Goal: Transaction & Acquisition: Purchase product/service

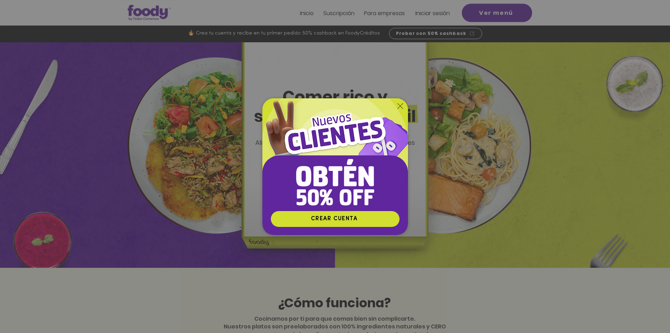
click at [404, 106] on img "Nuevos suscriptores 50% off" at bounding box center [336, 154] width 146 height 112
click at [400, 106] on icon "Volver al sitio" at bounding box center [401, 106] width 6 height 6
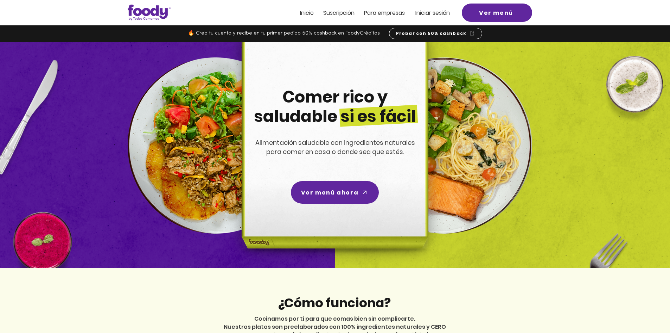
click at [429, 11] on span "Iniciar sesión" at bounding box center [433, 13] width 34 height 8
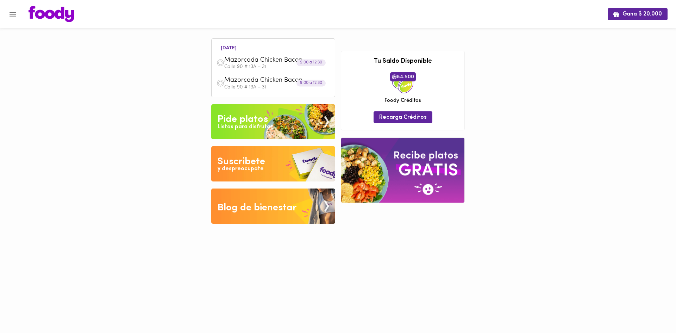
click at [264, 132] on img at bounding box center [273, 121] width 124 height 35
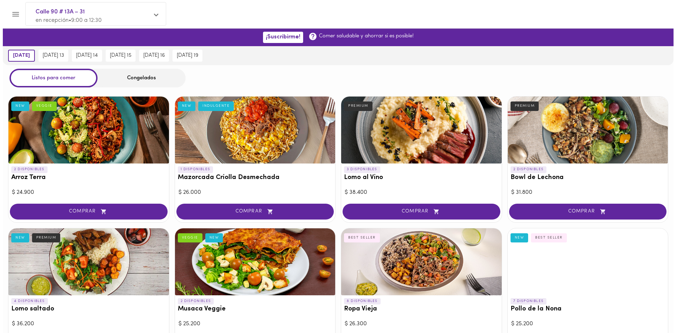
scroll to position [405, 0]
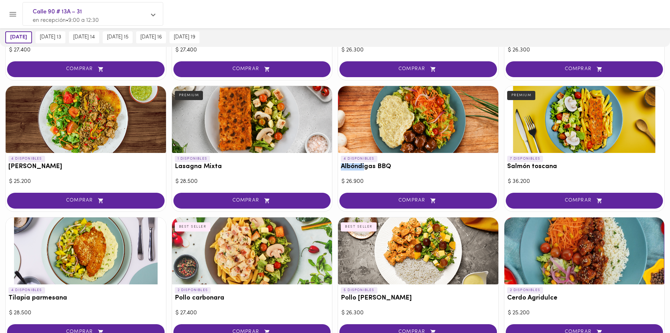
click at [408, 197] on span "COMPRAR" at bounding box center [418, 200] width 140 height 6
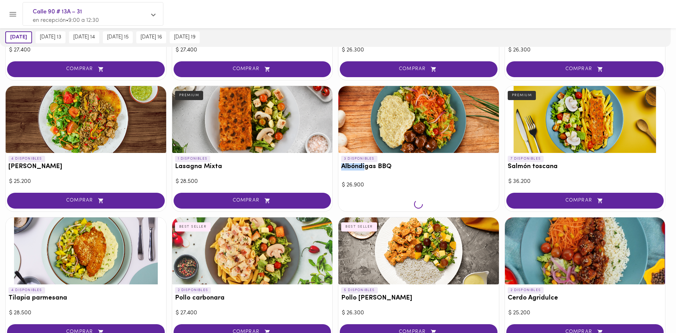
scroll to position [405, 0]
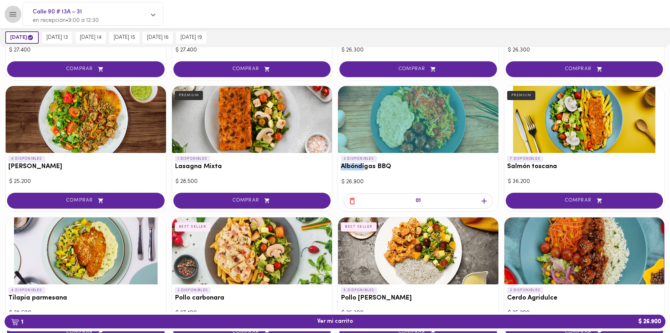
click at [15, 13] on icon "Menu" at bounding box center [12, 14] width 9 height 9
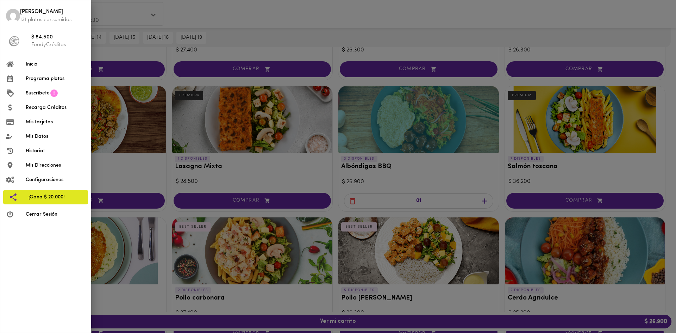
click at [31, 18] on p "131 platos consumidos" at bounding box center [52, 19] width 65 height 7
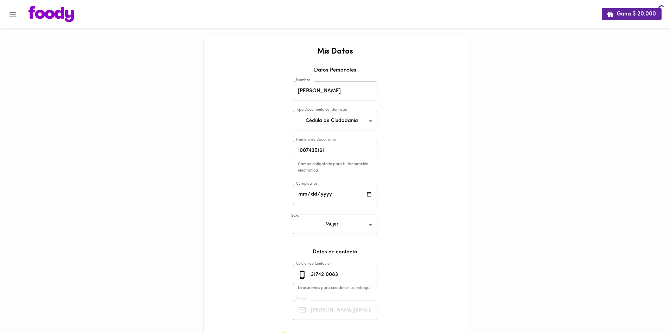
click at [26, 11] on div at bounding box center [311, 14] width 581 height 16
drag, startPoint x: 280, startPoint y: 110, endPoint x: 271, endPoint y: 104, distance: 11.4
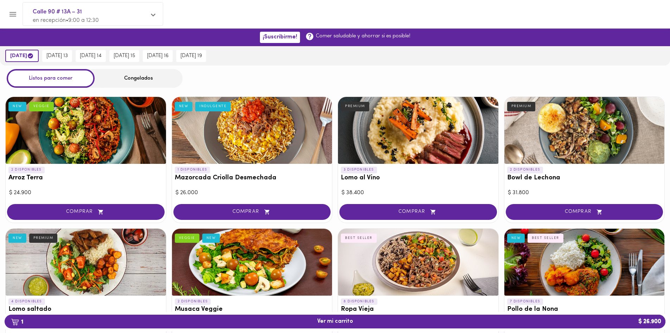
click at [9, 13] on icon "Menu" at bounding box center [12, 14] width 9 height 9
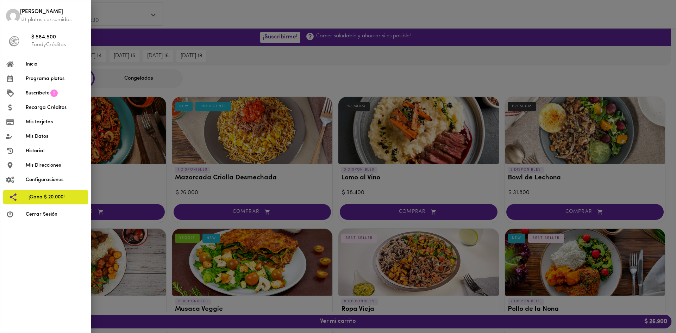
click at [229, 8] on div at bounding box center [338, 166] width 676 height 333
